Goal: Information Seeking & Learning: Learn about a topic

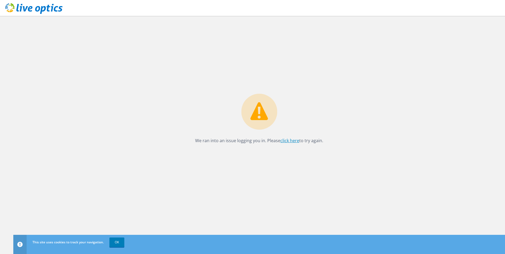
click at [283, 140] on link "click here" at bounding box center [289, 141] width 19 height 6
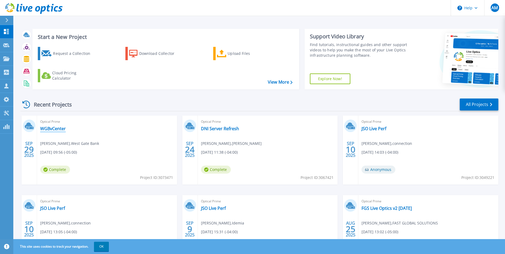
click at [52, 130] on link "WGBvCenter" at bounding box center [53, 128] width 26 height 5
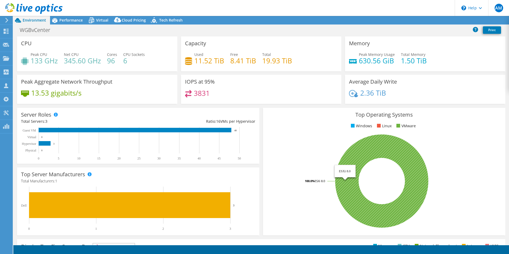
select select "USD"
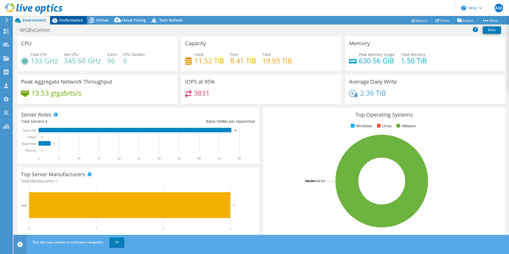
click at [66, 20] on span "Performance" at bounding box center [70, 20] width 23 height 5
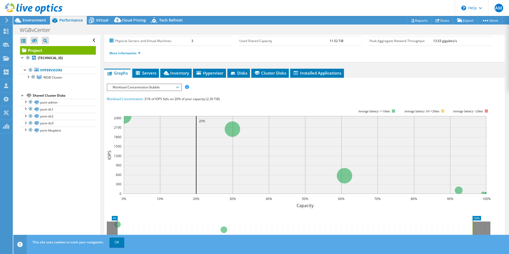
scroll to position [53, 0]
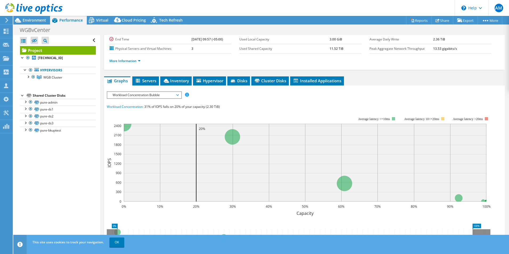
click at [177, 96] on span "Workload Concentration Bubble" at bounding box center [144, 95] width 68 height 6
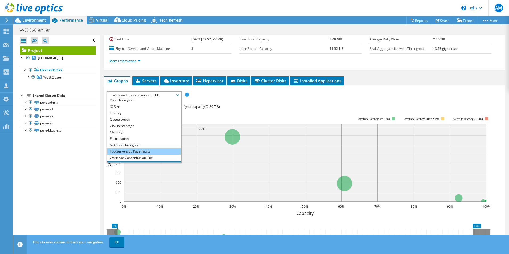
scroll to position [19, 0]
click at [120, 159] on li "All" at bounding box center [144, 159] width 74 height 6
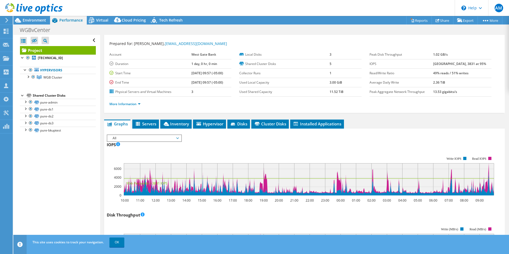
scroll to position [0, 0]
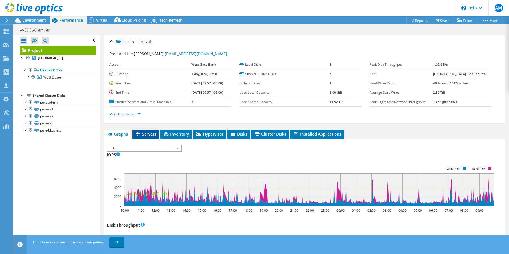
click at [146, 133] on span "Servers" at bounding box center [145, 133] width 21 height 5
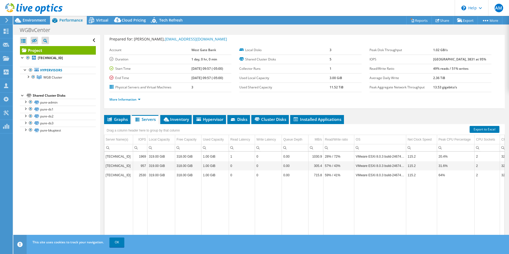
scroll to position [28, 0]
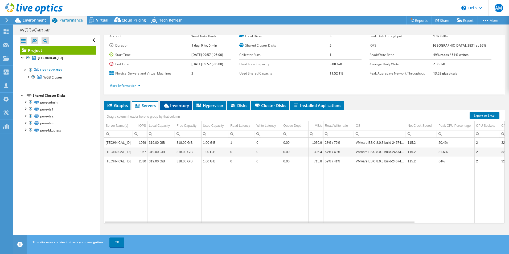
click at [179, 106] on span "Inventory" at bounding box center [176, 105] width 26 height 5
